Goal: Task Accomplishment & Management: Complete application form

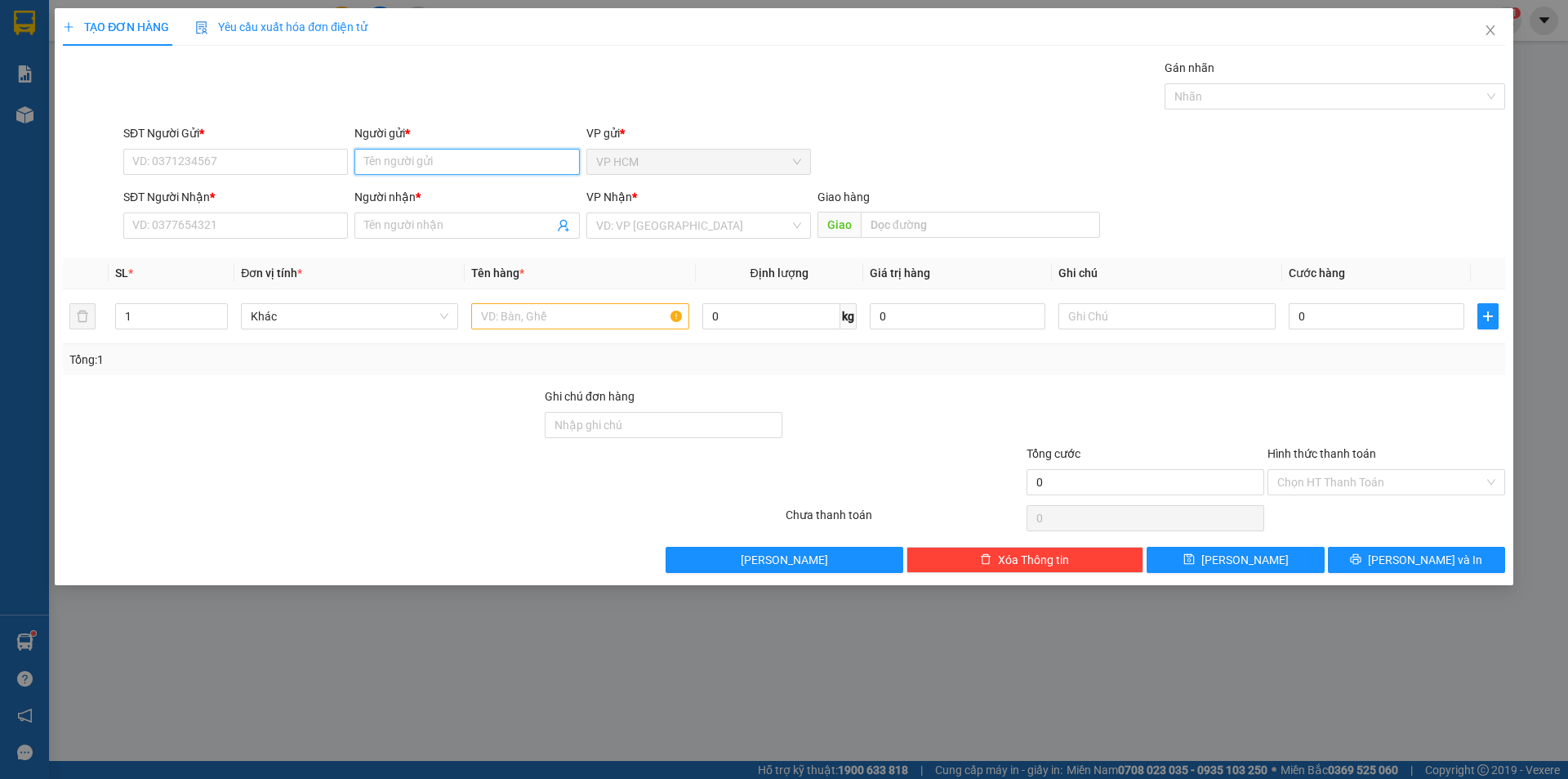
click at [417, 162] on input "Người gửi *" at bounding box center [466, 161] width 224 height 27
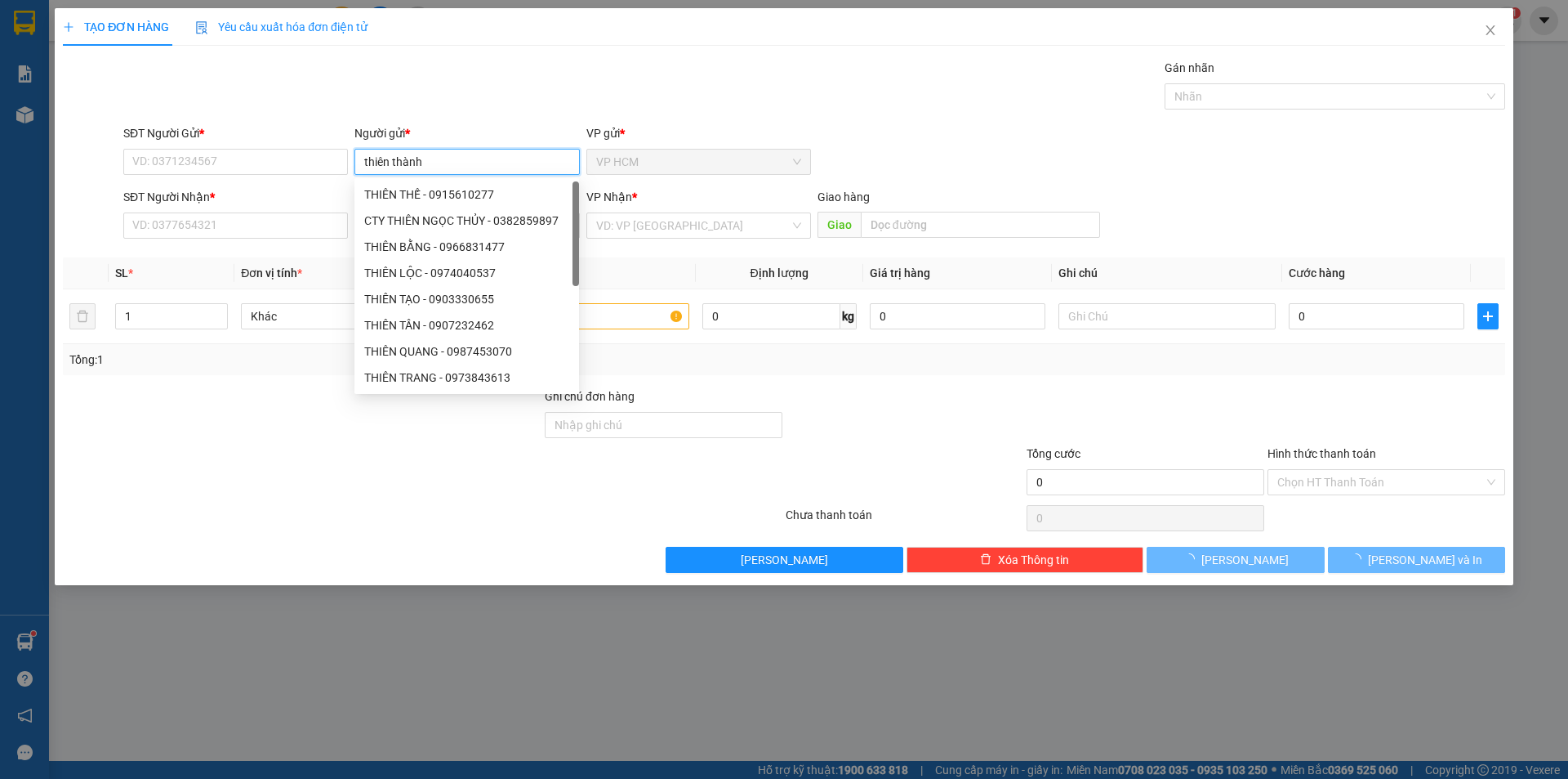
click at [417, 162] on input "thiên thành" at bounding box center [466, 161] width 224 height 27
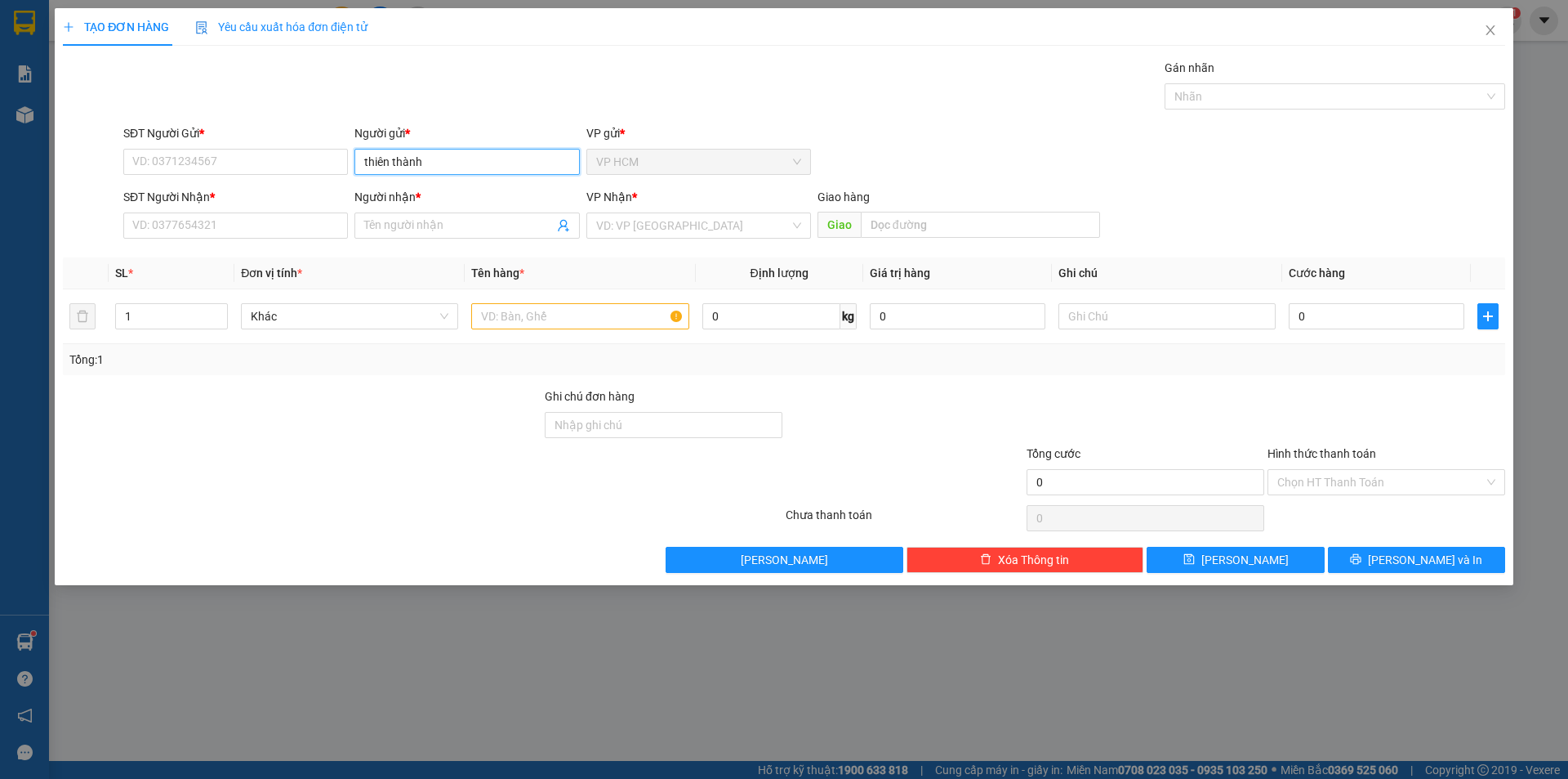
click at [417, 162] on input "thiên thành" at bounding box center [466, 161] width 224 height 27
type input "THIÊN THÀNH"
click at [267, 163] on input "SĐT Người Gửi *" at bounding box center [235, 161] width 224 height 27
type input "0908492923"
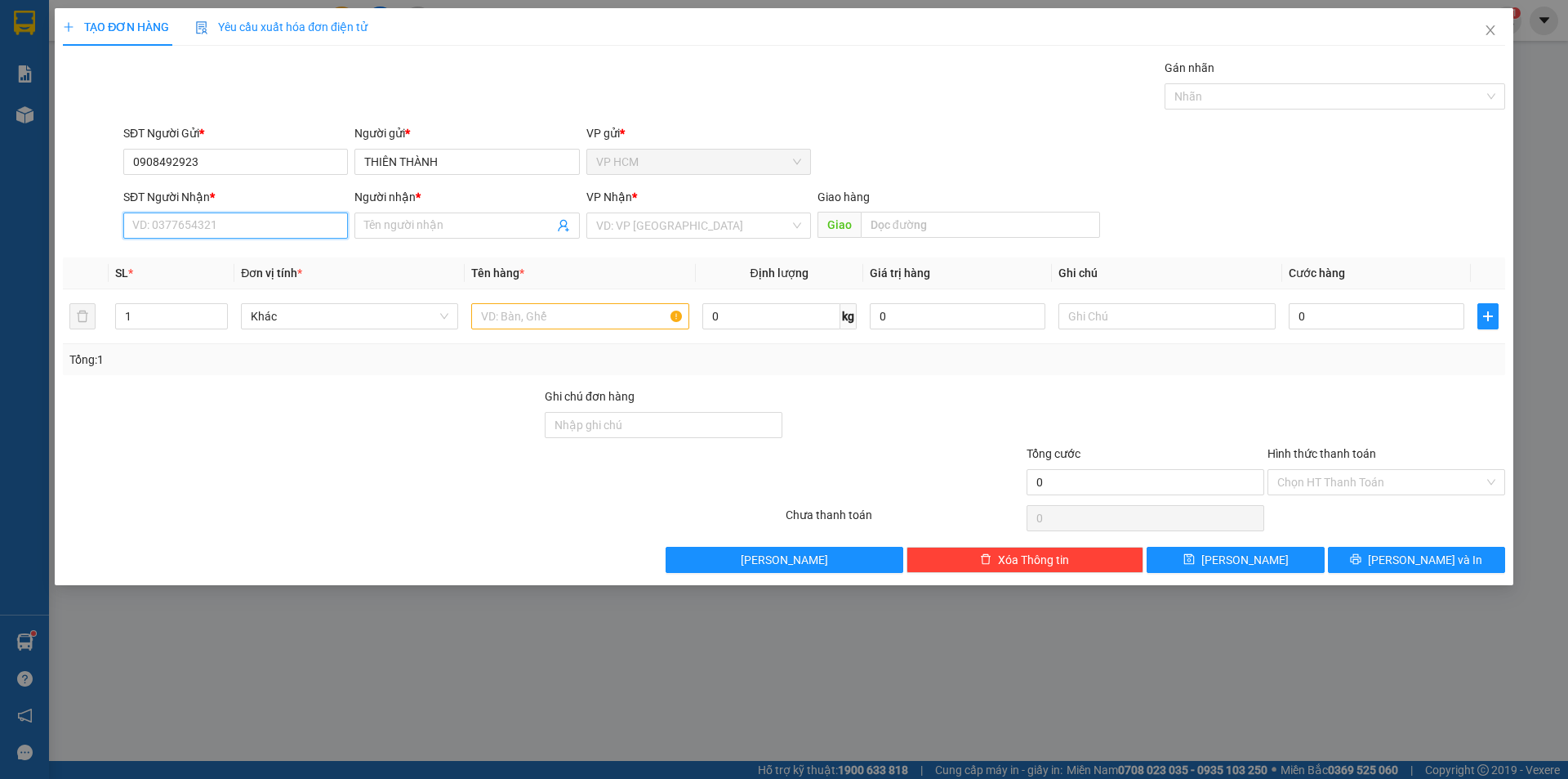
click at [196, 229] on input "SĐT Người Nhận *" at bounding box center [235, 225] width 224 height 27
type input "0989986060"
click at [230, 258] on div "0989986060 - A THẾ" at bounding box center [235, 258] width 205 height 18
type input "A THẾ"
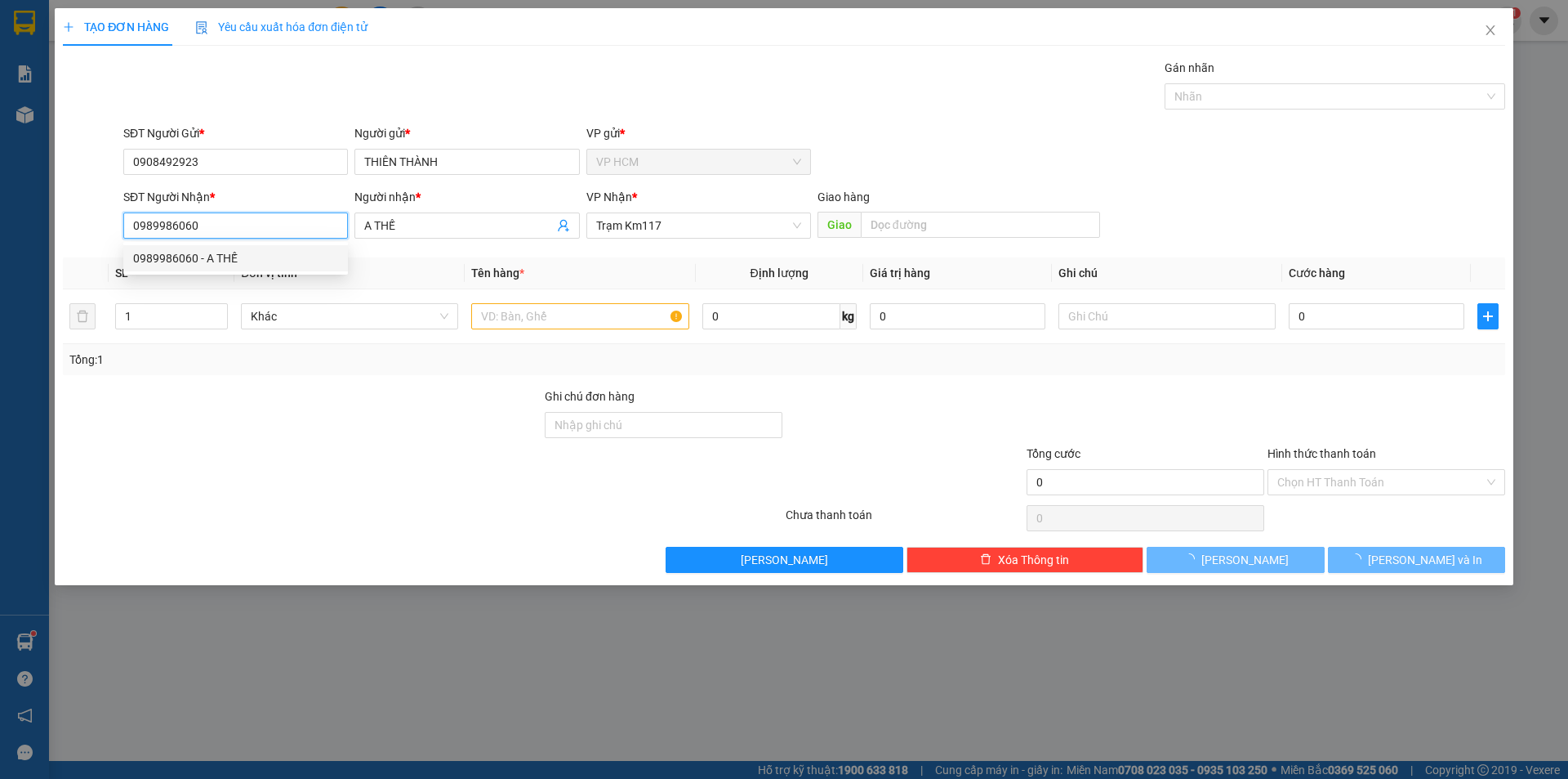
type input "80.000"
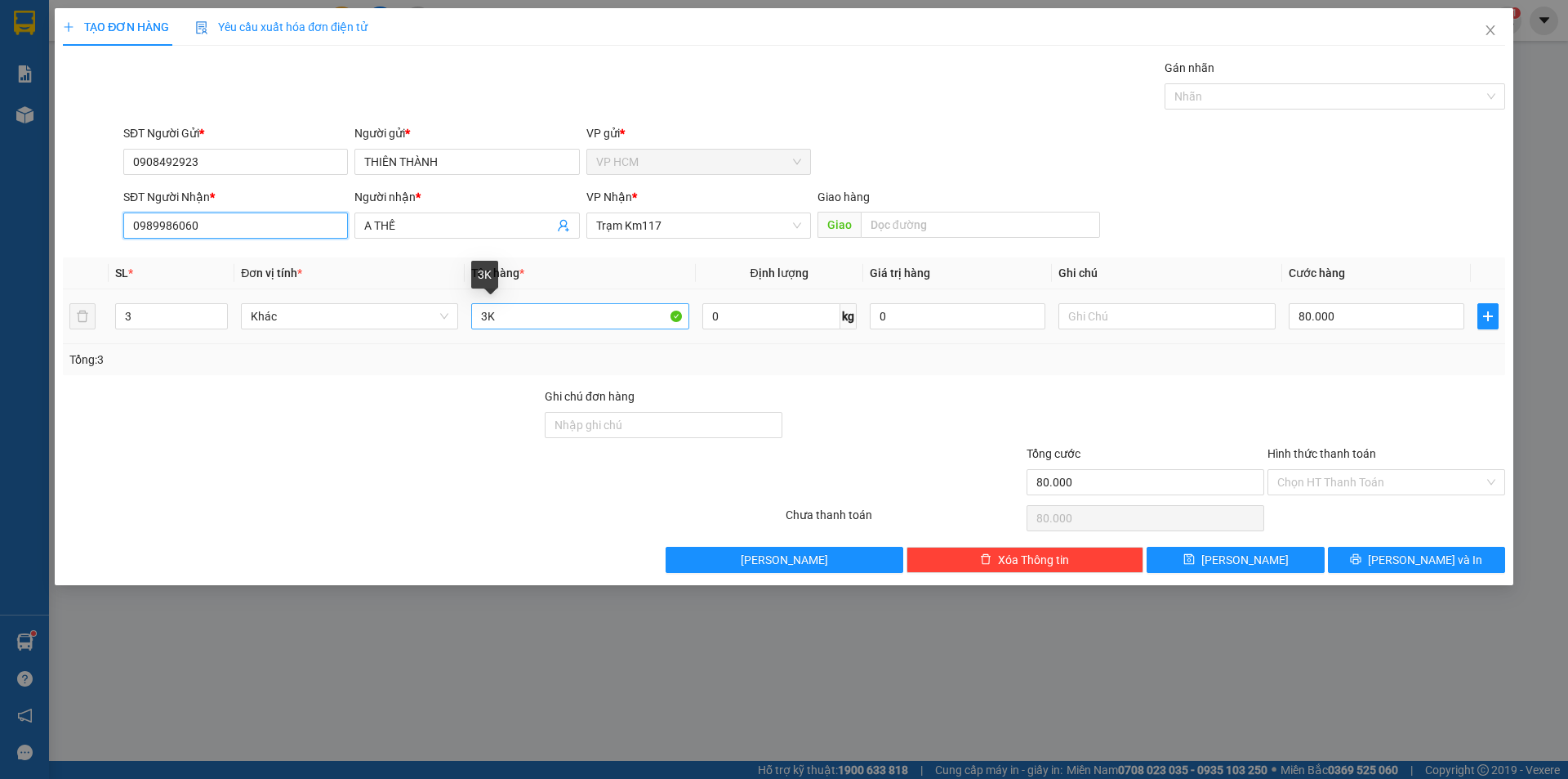
type input "0989986060"
drag, startPoint x: 550, startPoint y: 315, endPoint x: 231, endPoint y: 351, distance: 321.0
click at [231, 351] on div "SL * Đơn vị tính * Tên hàng * Định lượng Giá trị hàng Ghi chú Cước hàng 3 Khác …" at bounding box center [784, 316] width 1442 height 117
type input "1T"
click at [161, 314] on input "3" at bounding box center [171, 316] width 111 height 25
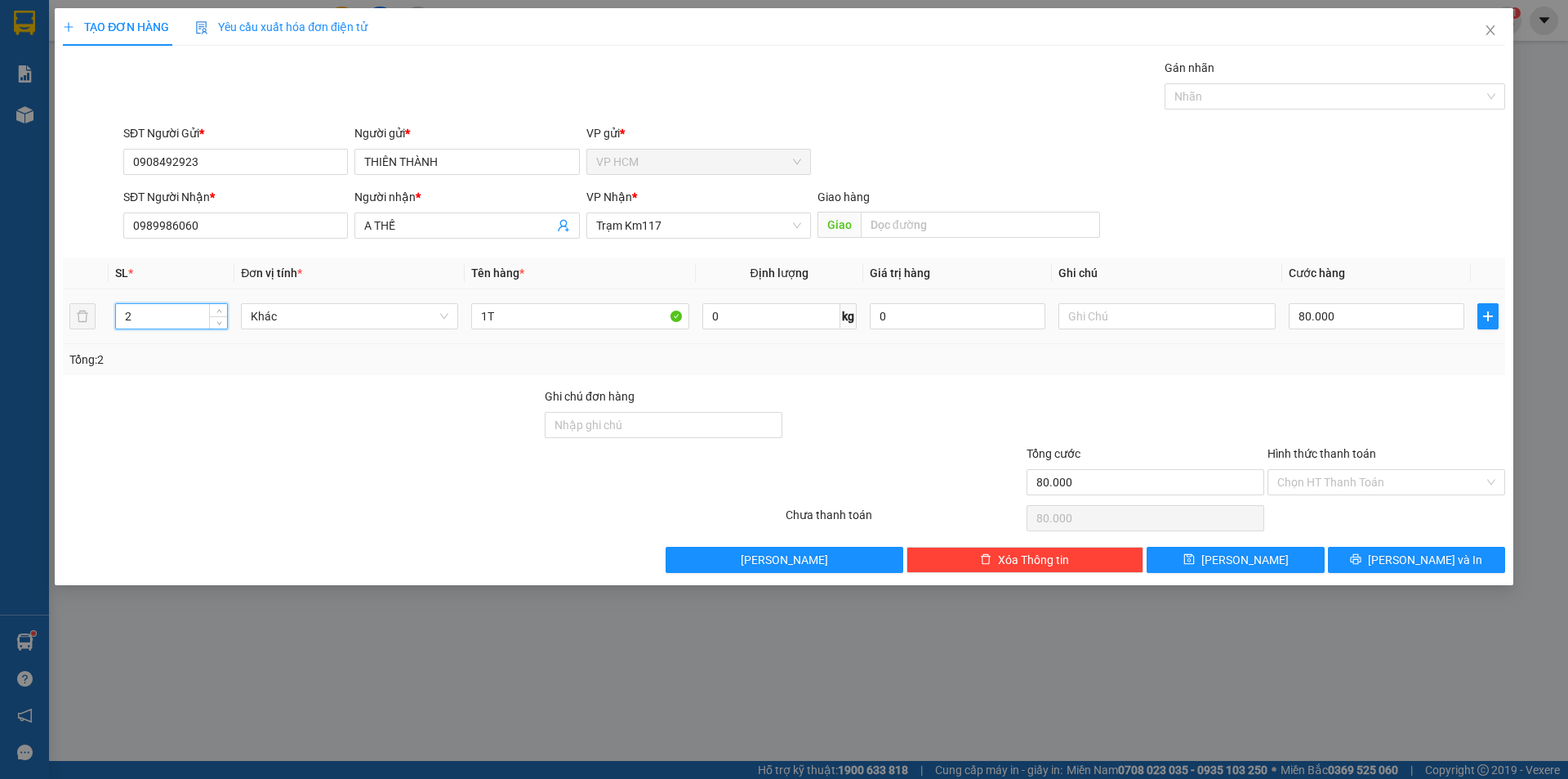
type input "1"
click at [1275, 107] on div "Nhãn" at bounding box center [1334, 96] width 341 height 27
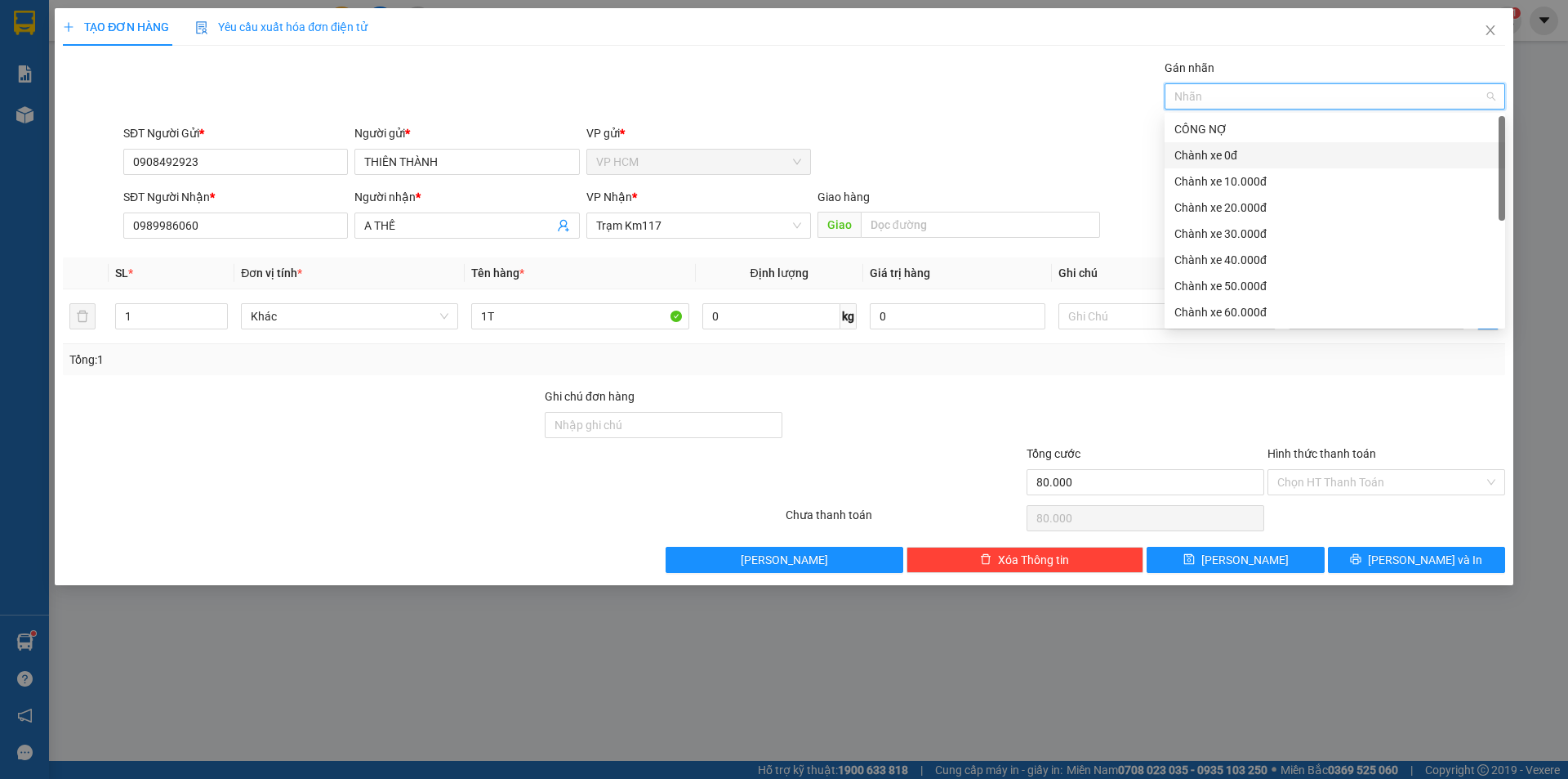
drag, startPoint x: 1238, startPoint y: 149, endPoint x: 883, endPoint y: 112, distance: 356.9
click at [1237, 149] on div "Chành xe 0đ" at bounding box center [1334, 156] width 321 height 18
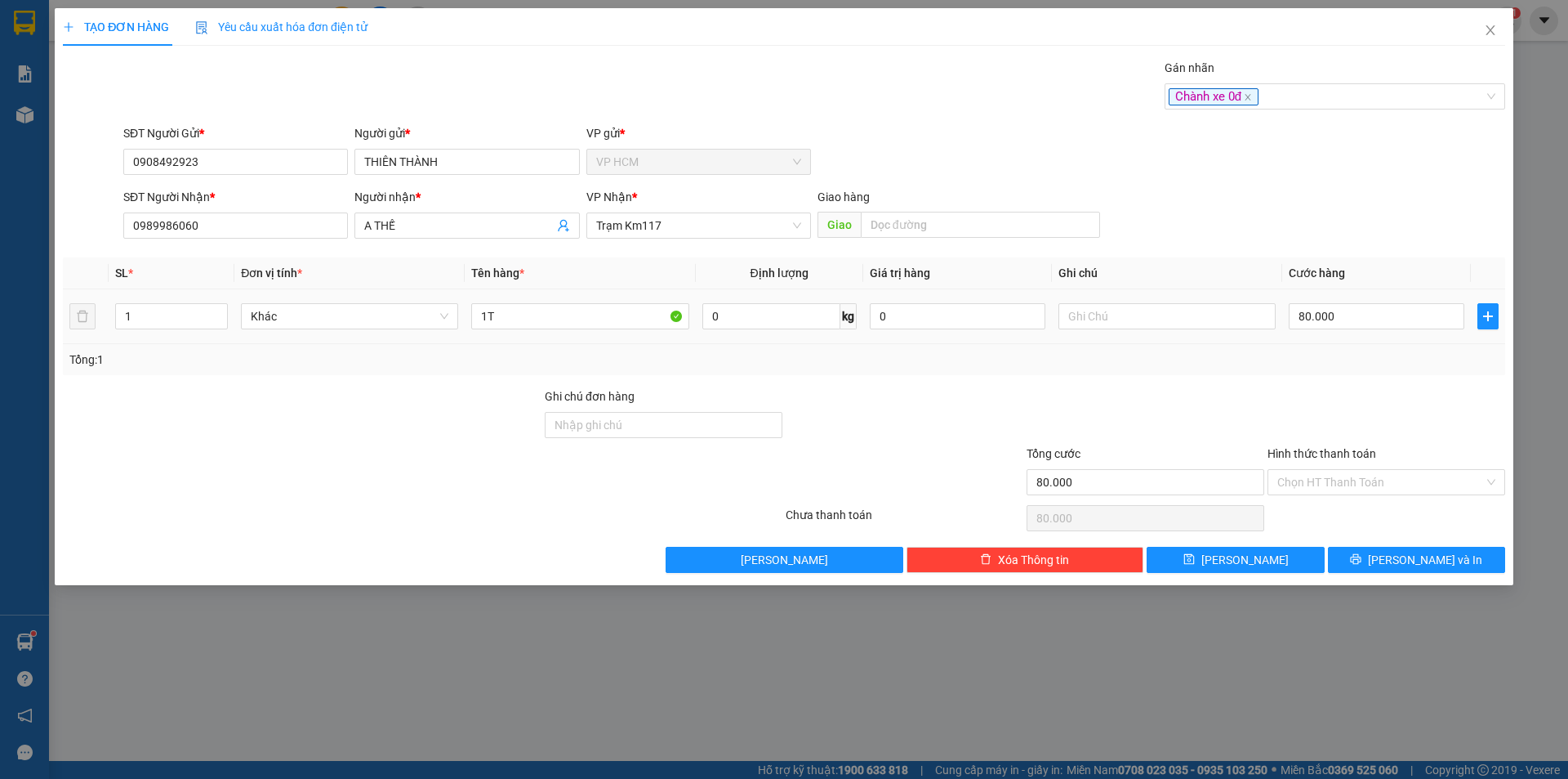
drag, startPoint x: 883, startPoint y: 112, endPoint x: 1396, endPoint y: 340, distance: 561.4
click at [908, 126] on div "Transit Pickup Surcharge Ids Transit Deliver Surcharge Ids Transit Deliver Surc…" at bounding box center [784, 315] width 1442 height 514
click at [1398, 315] on input "80.000" at bounding box center [1377, 316] width 176 height 27
type input "3"
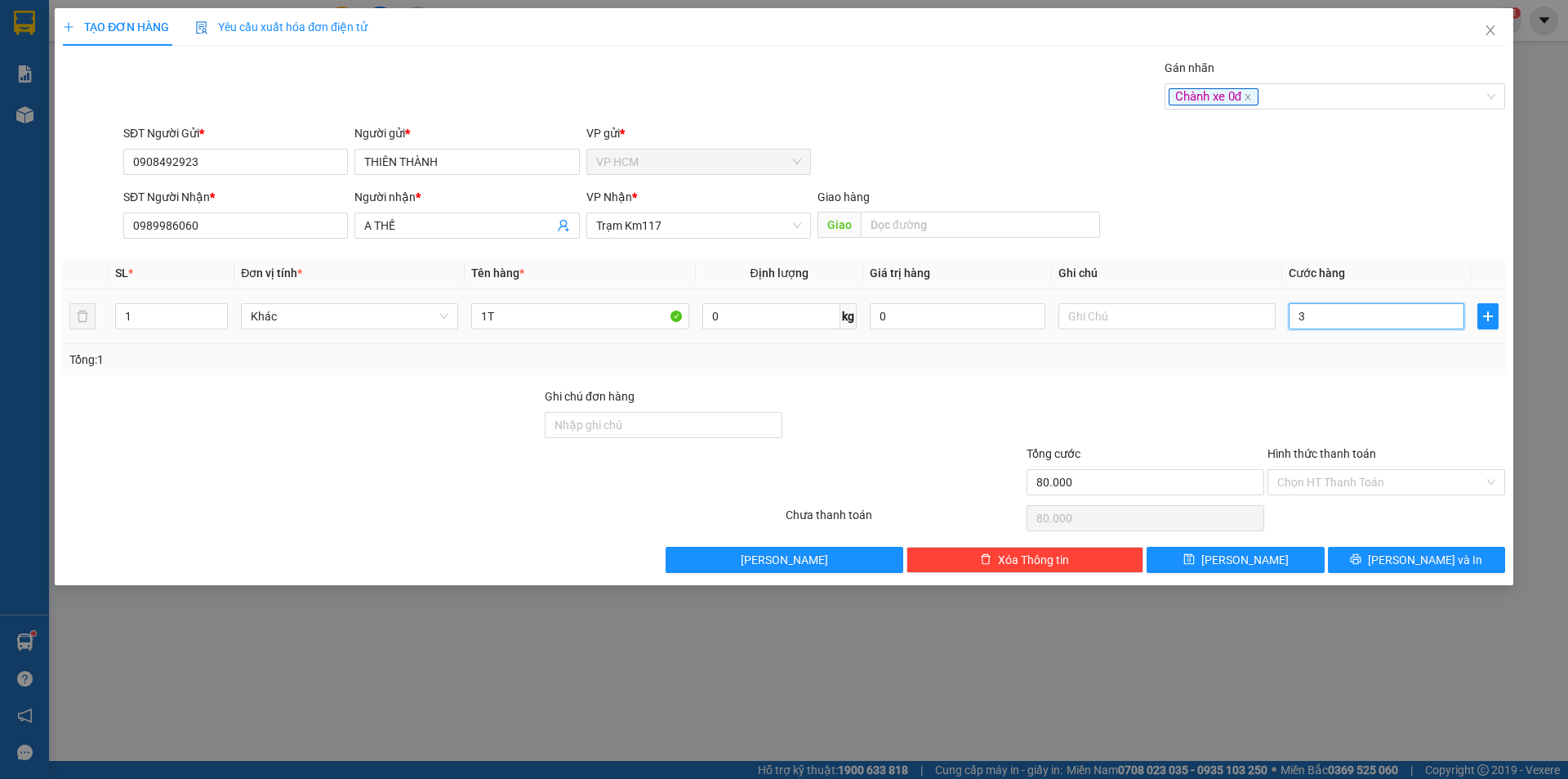
type input "3"
type input "35"
type input "35.000"
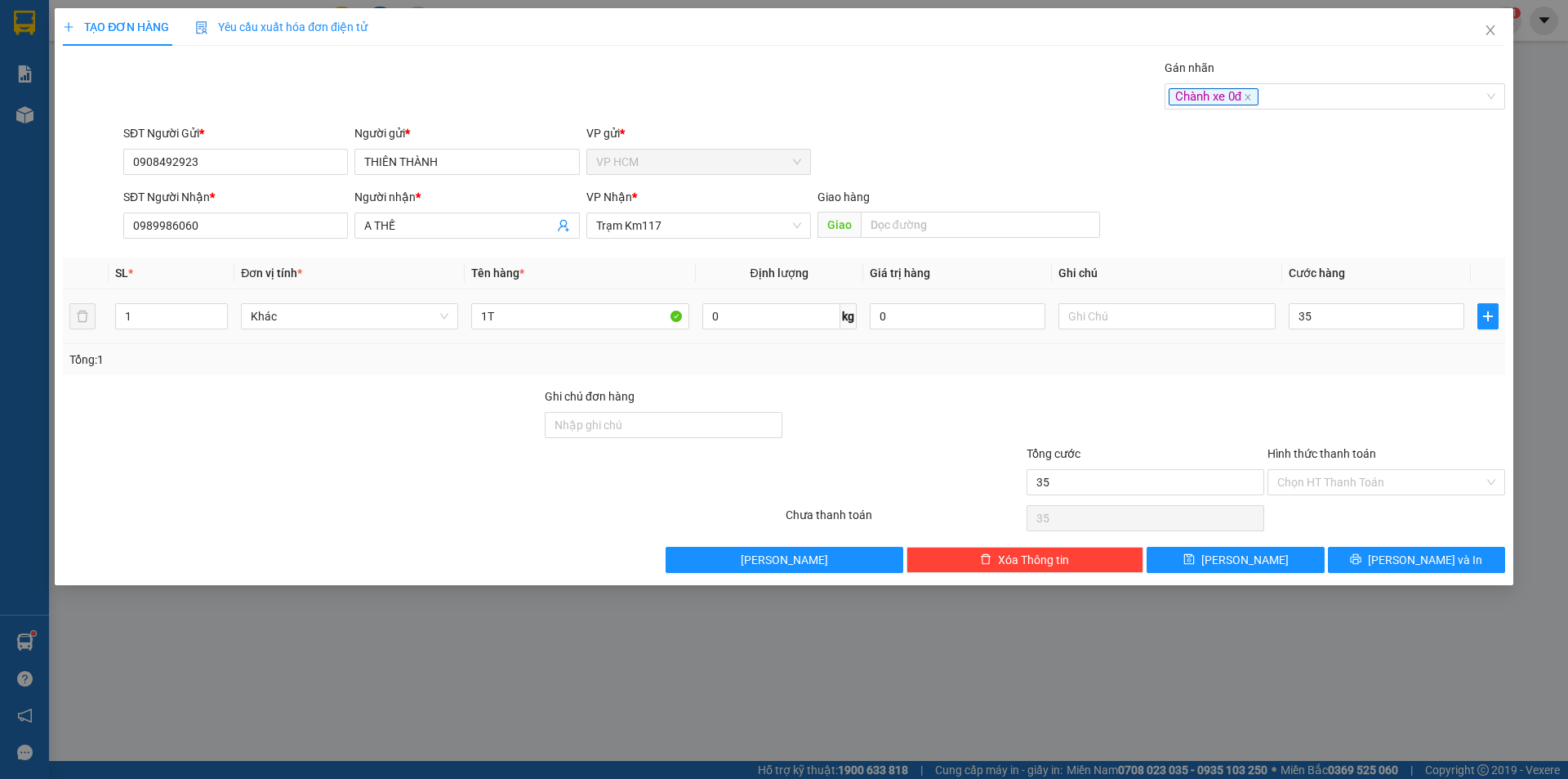
type input "35.000"
click at [1375, 368] on div "Tổng: 1" at bounding box center [784, 359] width 1429 height 18
click at [1441, 563] on span "[PERSON_NAME] và In" at bounding box center [1424, 560] width 114 height 18
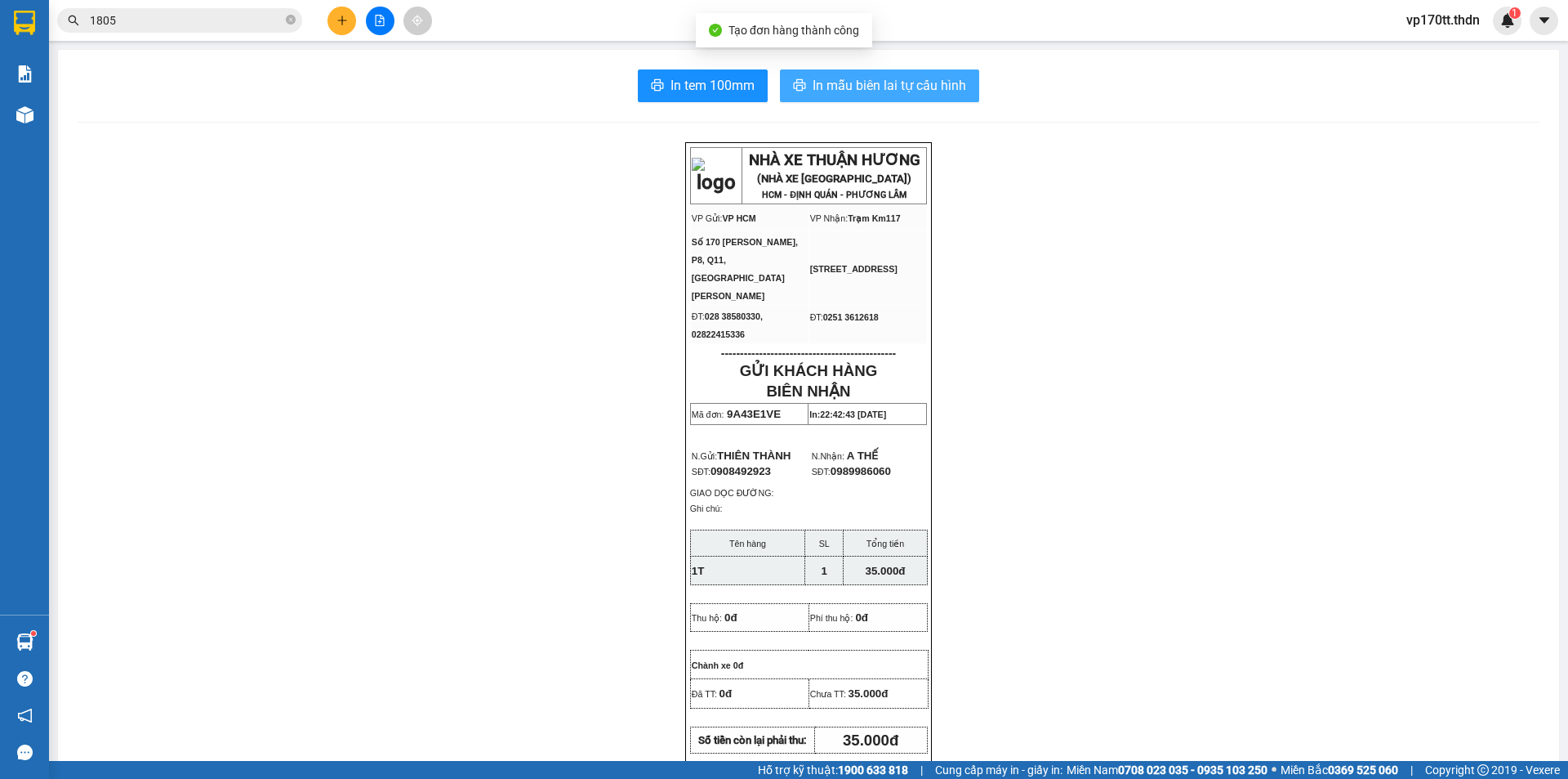
click at [865, 82] on span "In mẫu biên lai tự cấu hình" at bounding box center [889, 85] width 154 height 20
